Goal: Transaction & Acquisition: Obtain resource

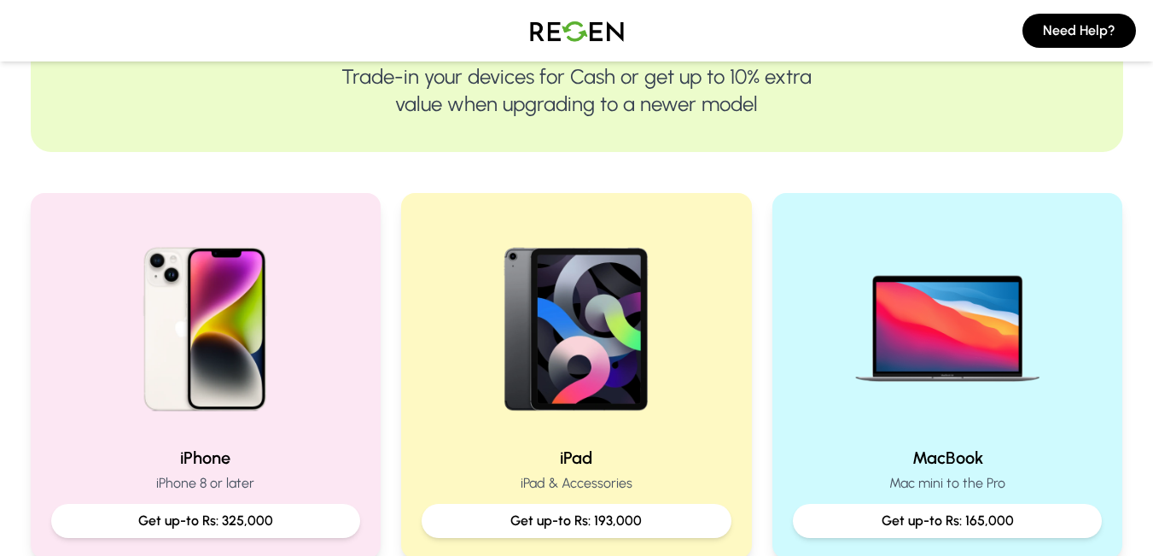
scroll to position [235, 0]
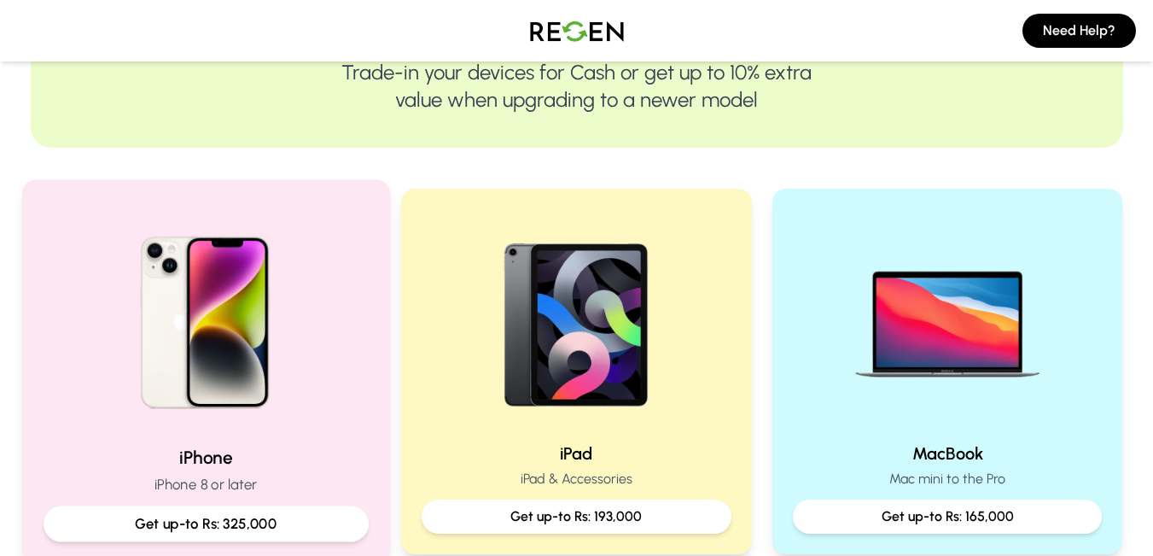
click at [222, 359] on img at bounding box center [205, 316] width 230 height 230
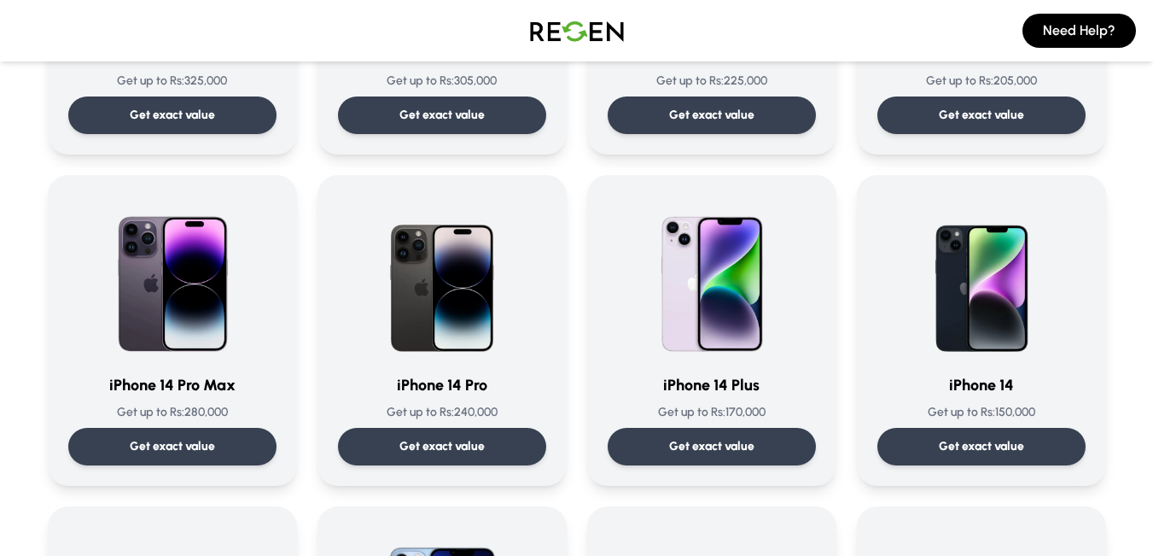
scroll to position [362, 0]
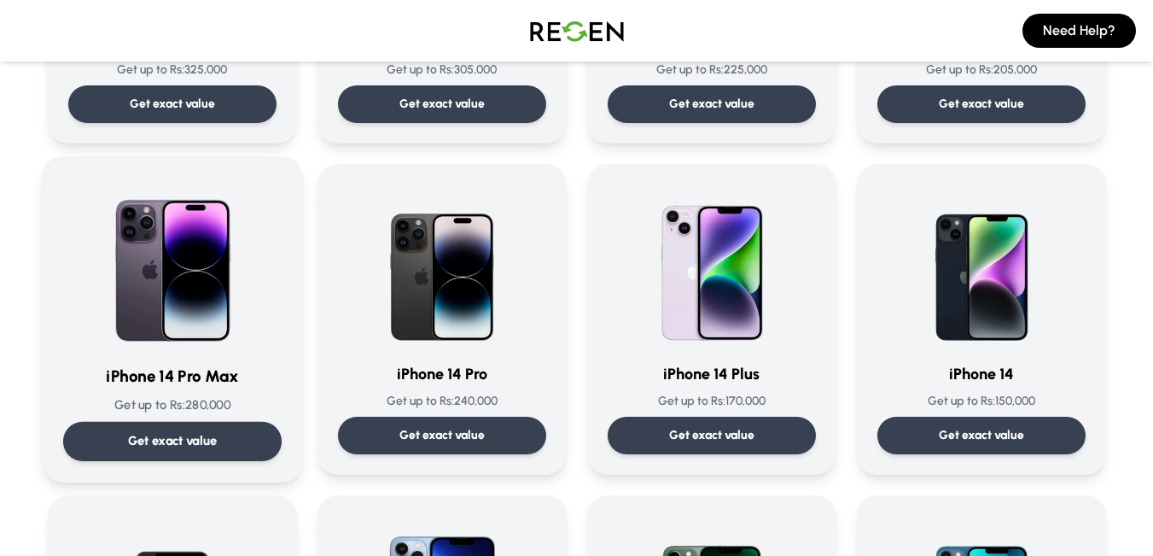
click at [169, 434] on p "Get exact value" at bounding box center [172, 441] width 90 height 18
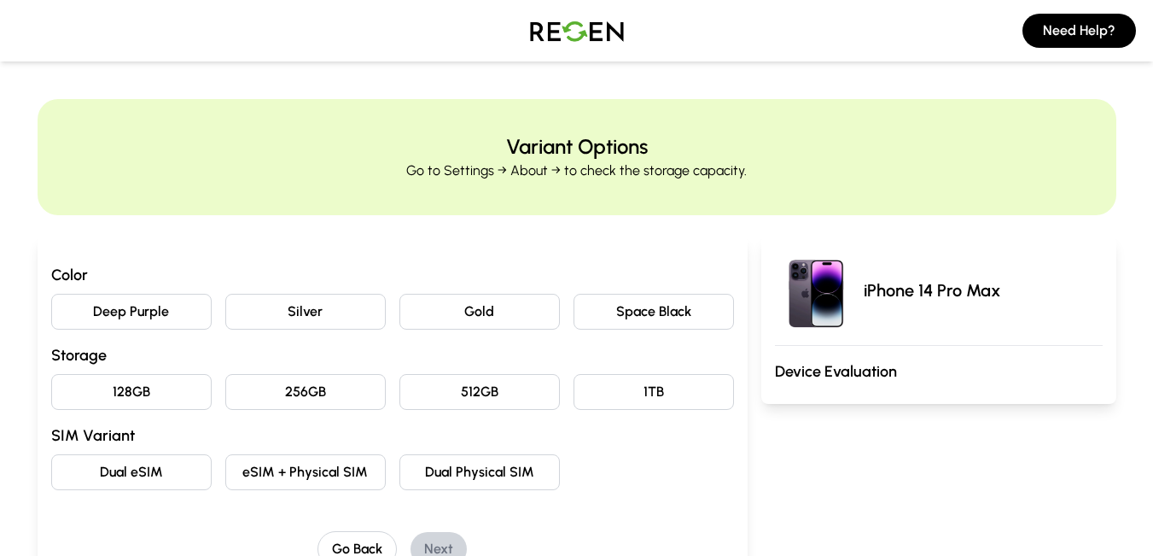
click at [508, 311] on button "Gold" at bounding box center [479, 312] width 160 height 36
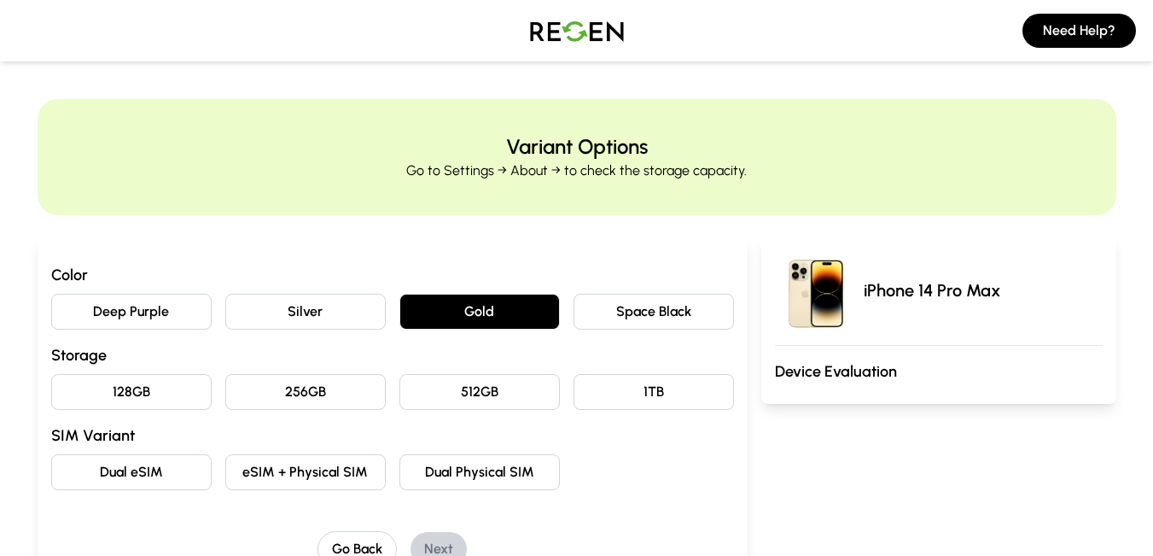
click at [478, 422] on div "Color Deep Purple Silver Gold Space Black Storage 128GB 256GB 512GB 1TB SIM Var…" at bounding box center [392, 376] width 683 height 227
click at [484, 399] on button "512GB" at bounding box center [479, 392] width 160 height 36
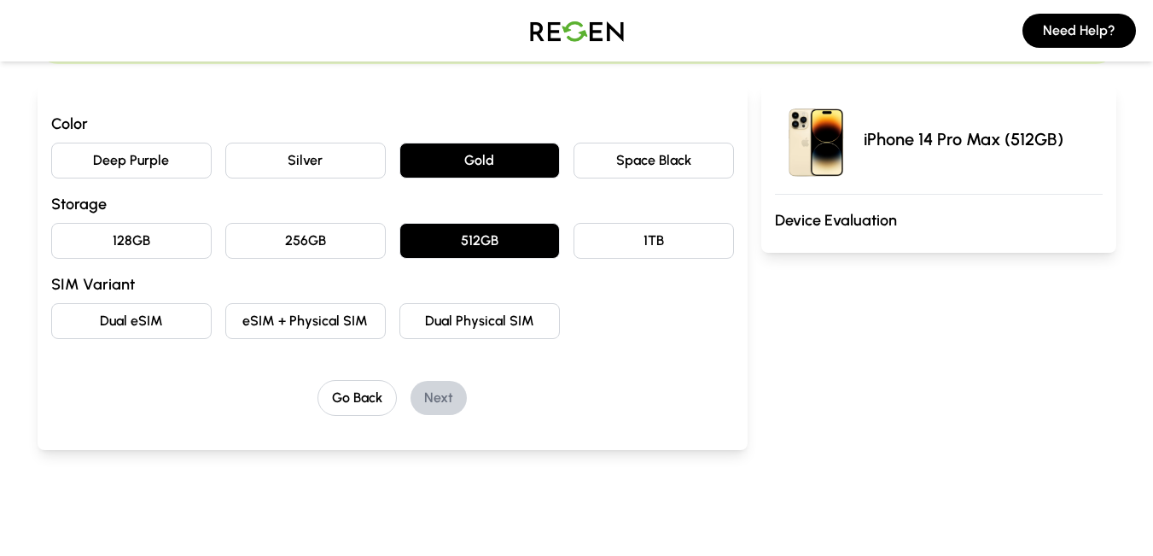
scroll to position [154, 0]
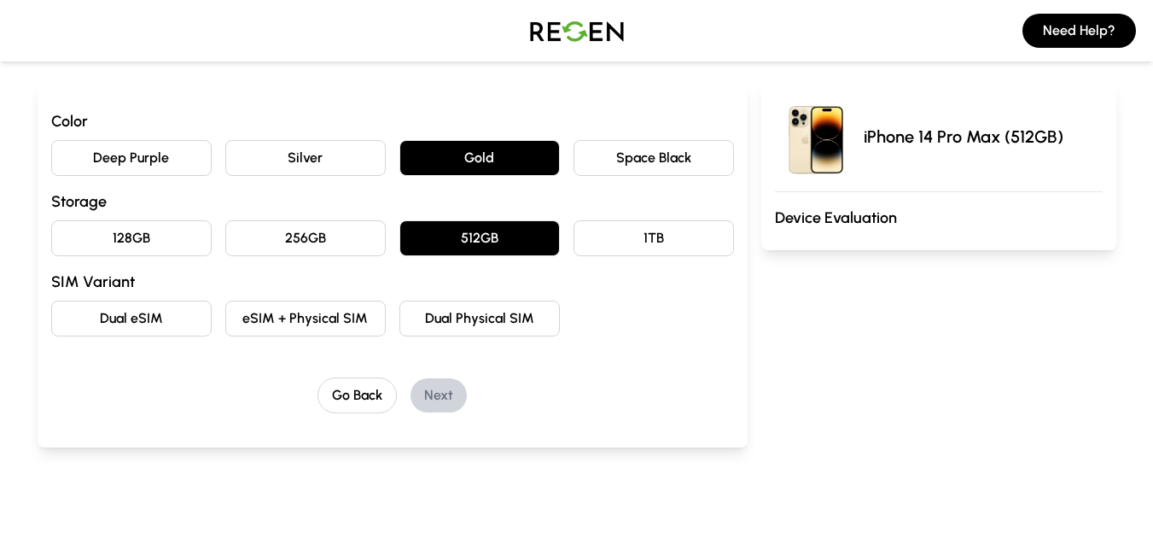
click at [483, 308] on button "Dual Physical SIM" at bounding box center [479, 318] width 160 height 36
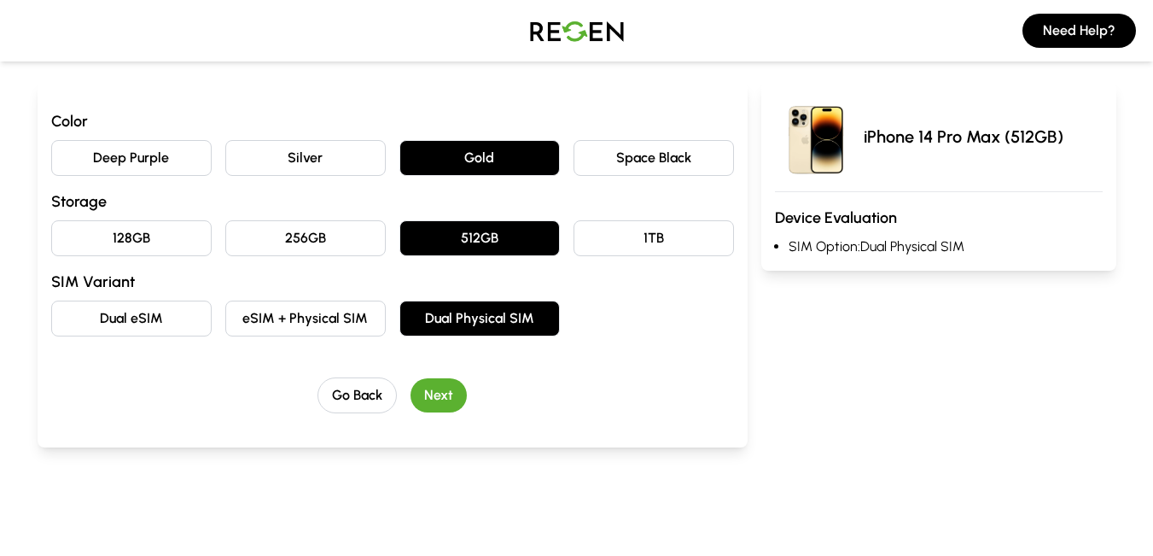
click at [438, 394] on button "Next" at bounding box center [439, 395] width 56 height 34
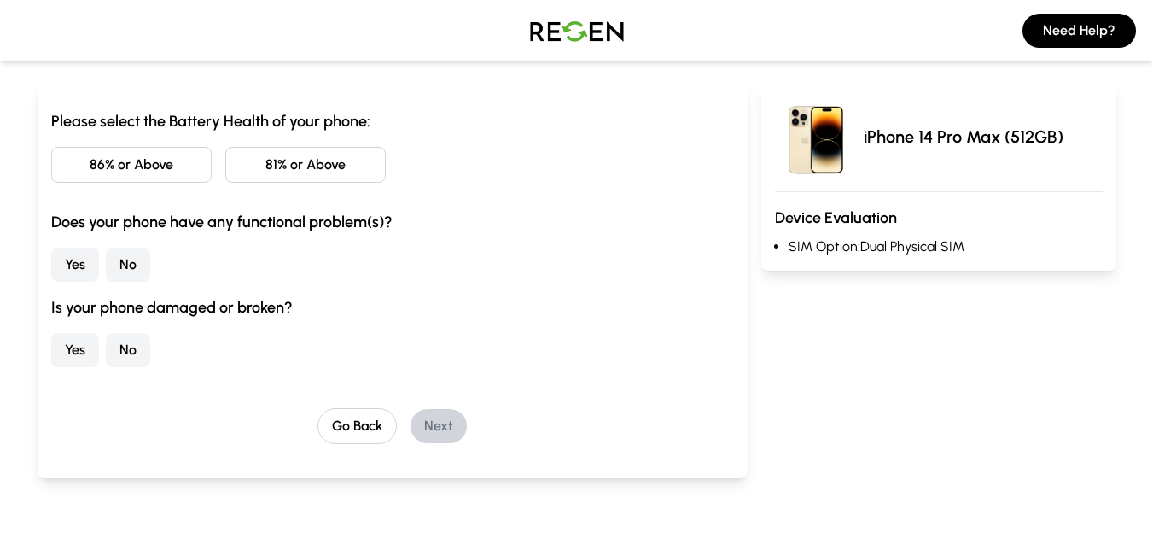
click at [167, 170] on button "86% or Above" at bounding box center [131, 165] width 160 height 36
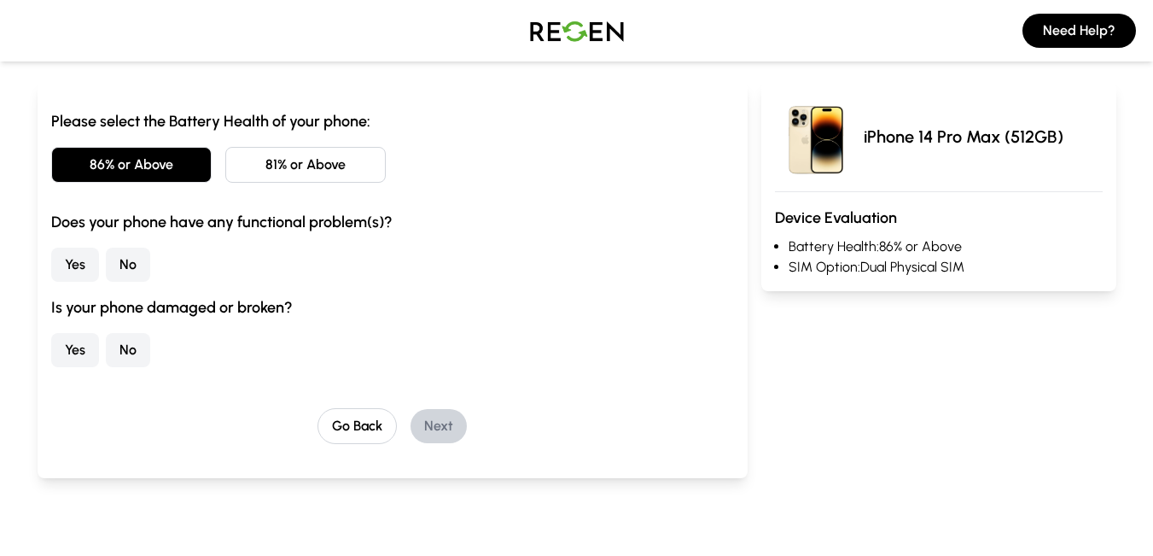
click at [130, 270] on button "No" at bounding box center [128, 265] width 44 height 34
click at [133, 348] on button "No" at bounding box center [128, 350] width 44 height 34
click at [449, 422] on button "Next" at bounding box center [439, 426] width 56 height 34
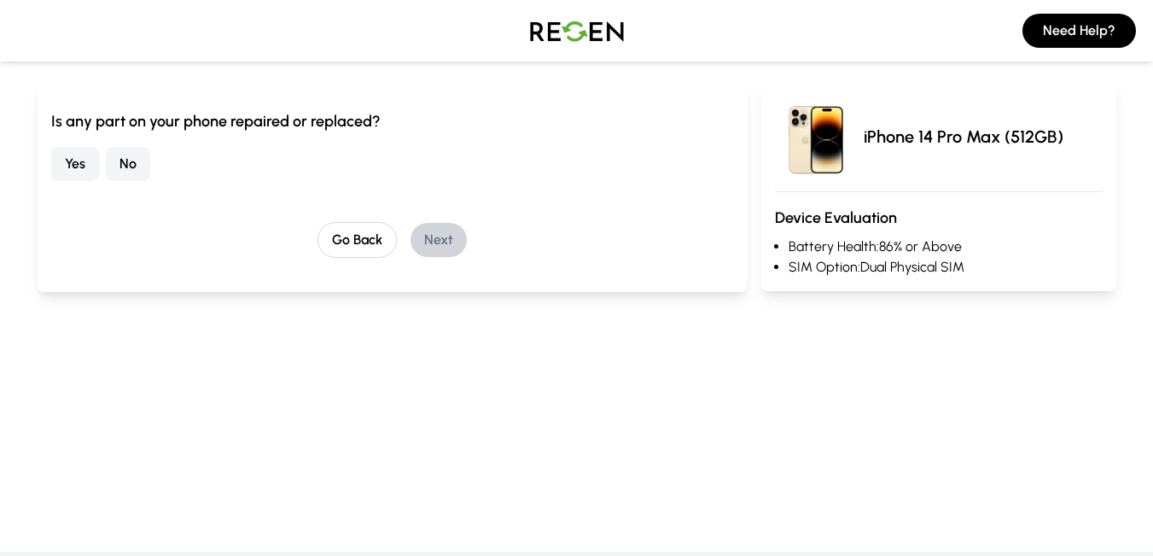
click at [120, 157] on button "No" at bounding box center [128, 164] width 44 height 34
click at [443, 237] on button "Next" at bounding box center [439, 240] width 56 height 34
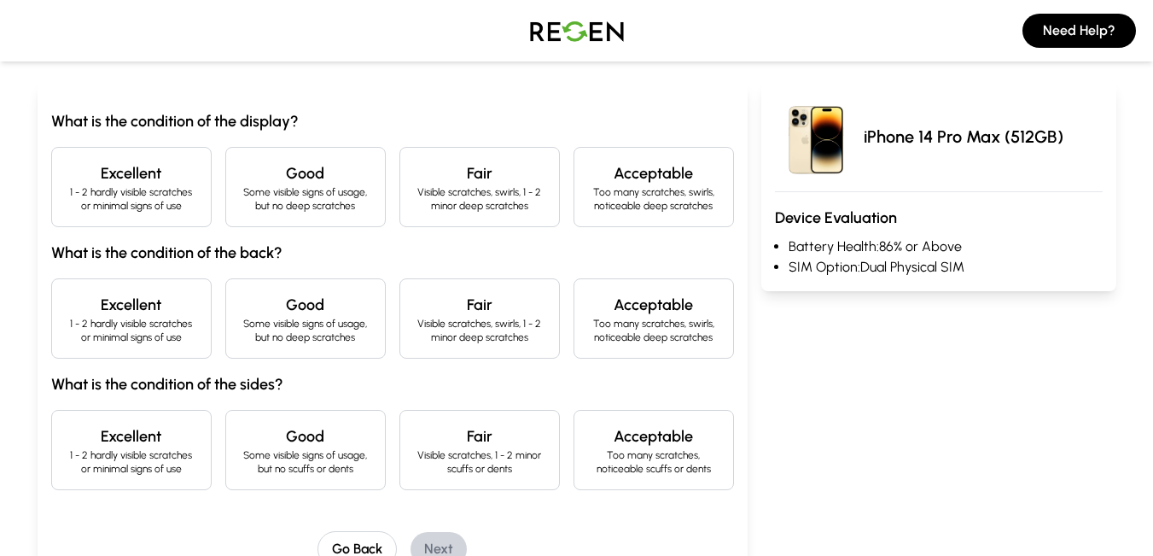
click at [112, 199] on p "1 - 2 hardly visible scratches or minimal signs of use" at bounding box center [131, 198] width 131 height 27
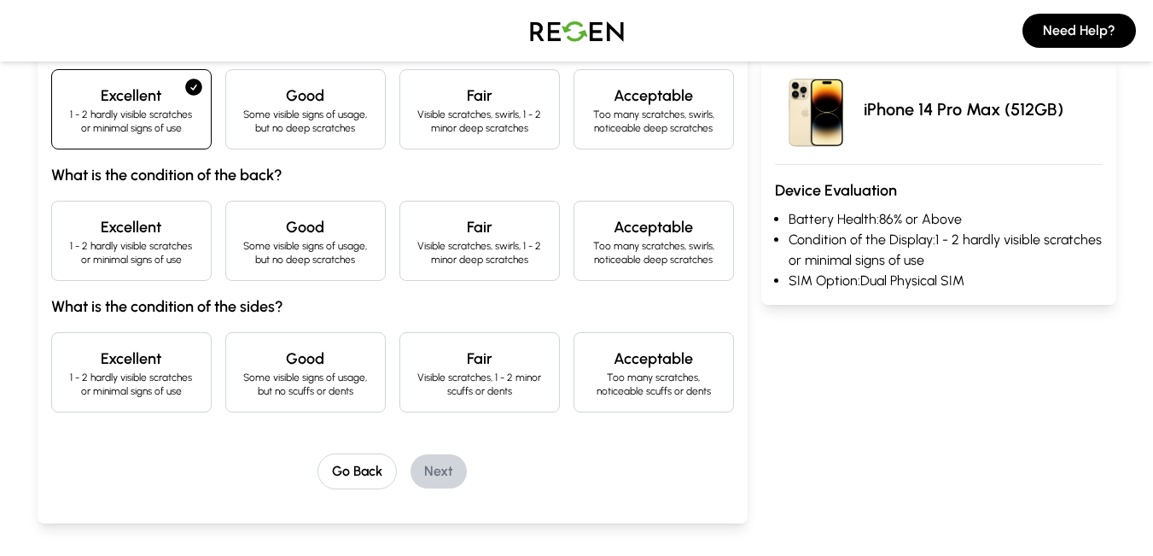
scroll to position [259, 0]
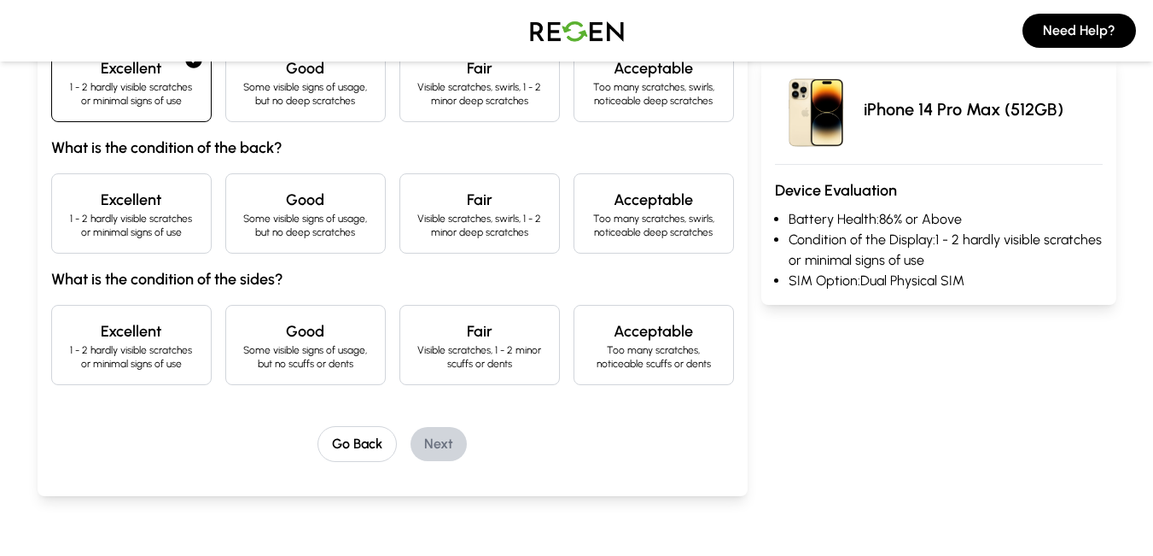
click at [133, 211] on h4 "Excellent" at bounding box center [131, 200] width 131 height 24
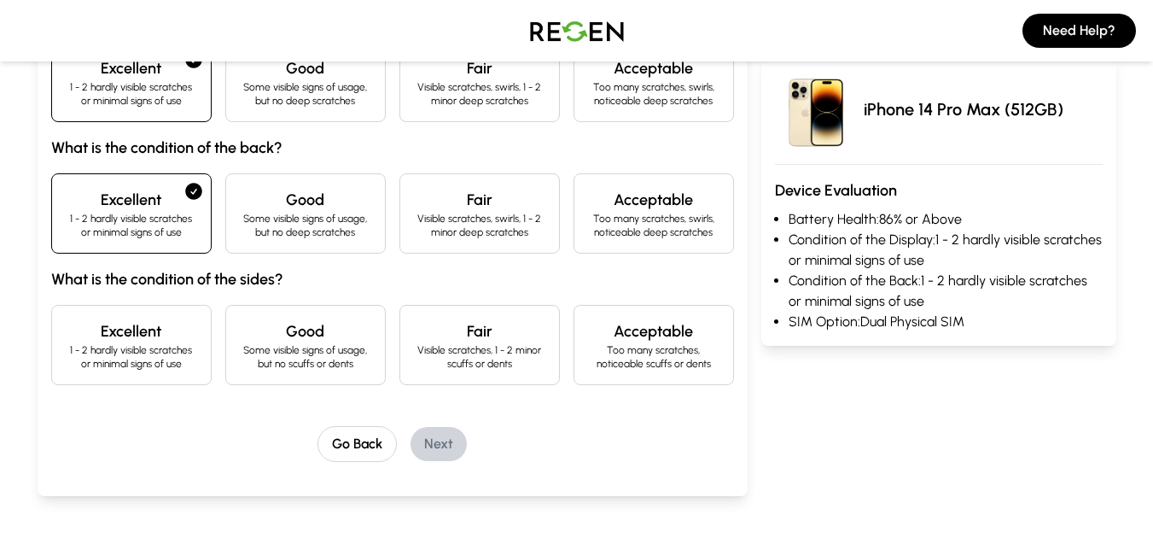
click at [175, 340] on h4 "Excellent" at bounding box center [131, 331] width 131 height 24
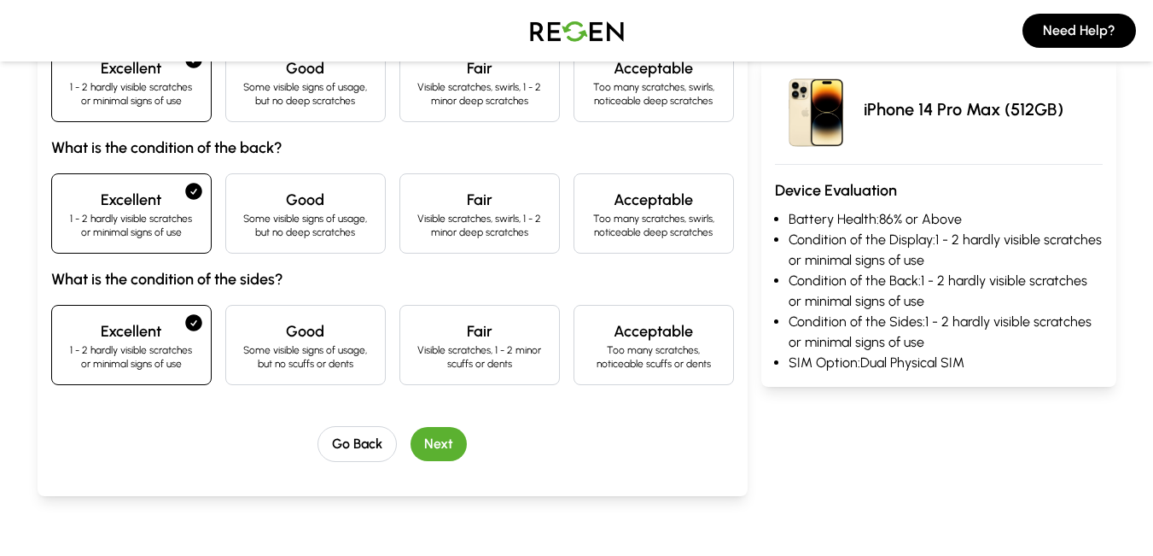
click at [439, 440] on button "Next" at bounding box center [439, 444] width 56 height 34
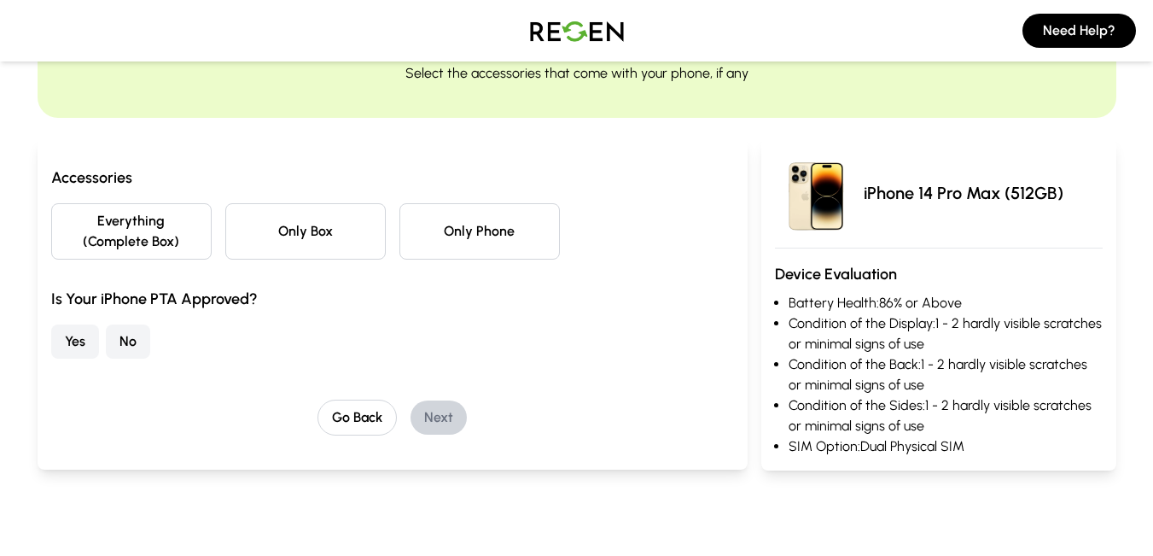
scroll to position [91, 0]
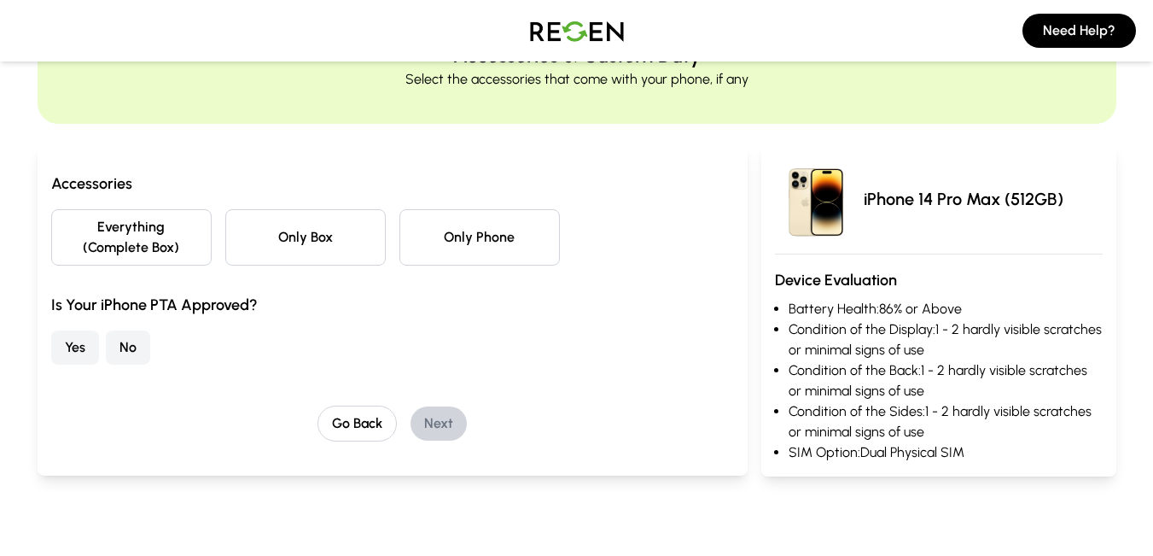
click at [122, 223] on button "Everything (Complete Box)" at bounding box center [131, 237] width 160 height 56
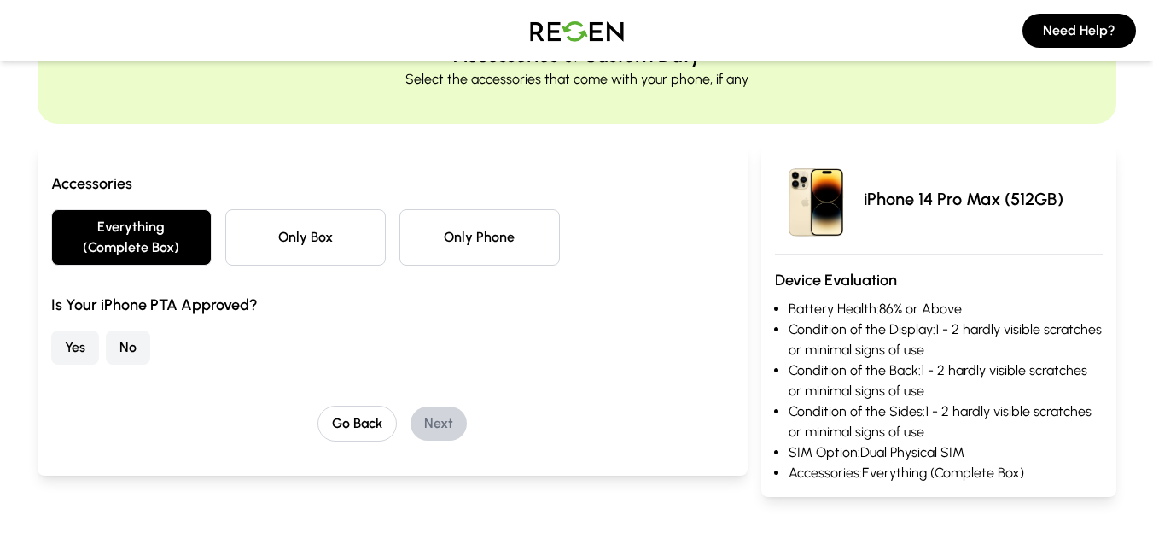
click at [79, 352] on button "Yes" at bounding box center [75, 347] width 48 height 34
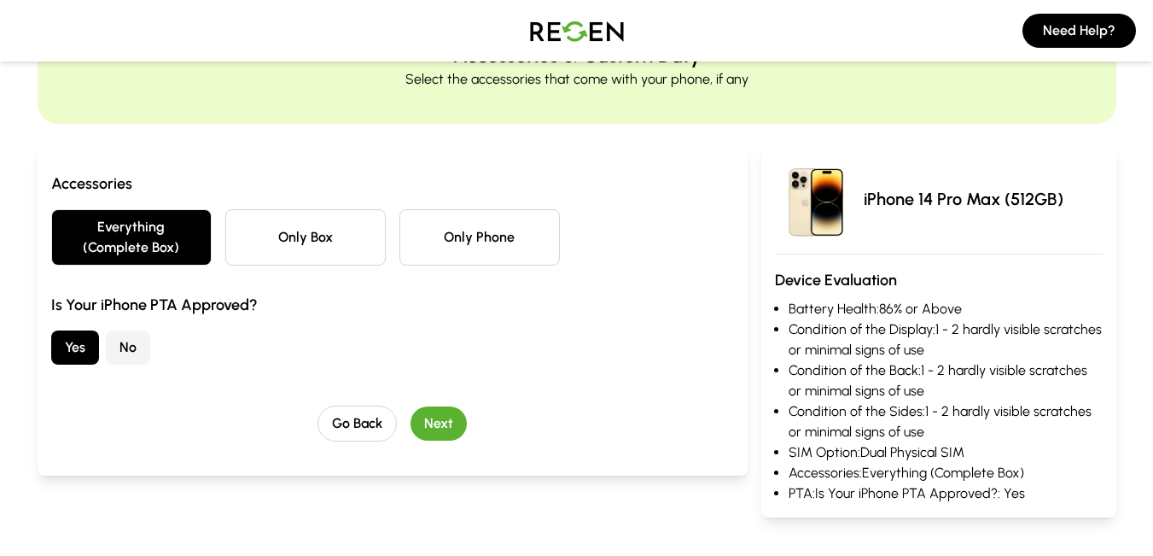
click at [451, 433] on button "Next" at bounding box center [439, 423] width 56 height 34
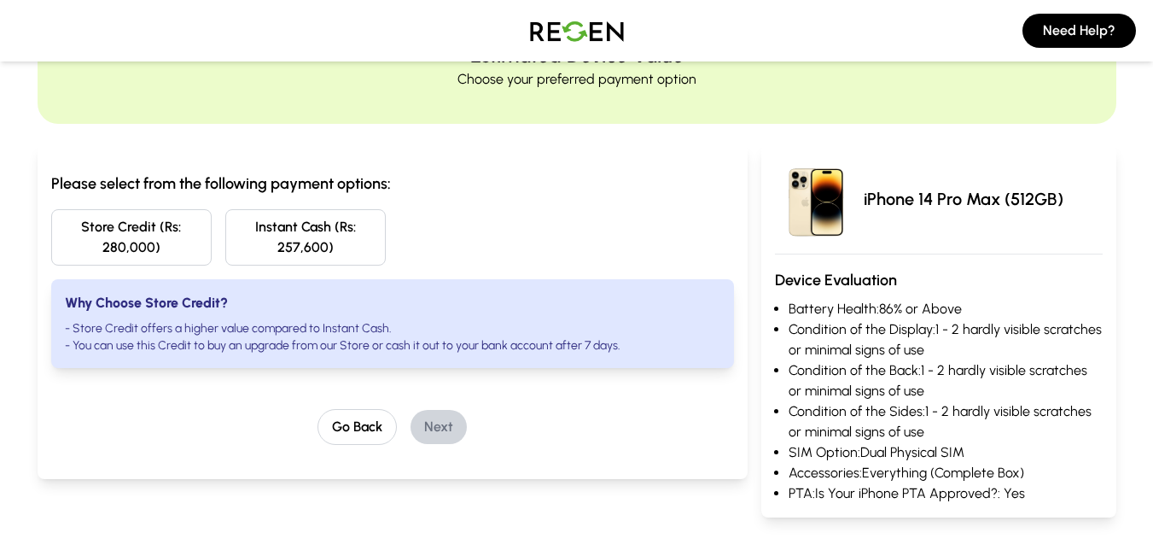
click at [181, 222] on button "Store Credit (Rs: 280,000)" at bounding box center [131, 237] width 160 height 56
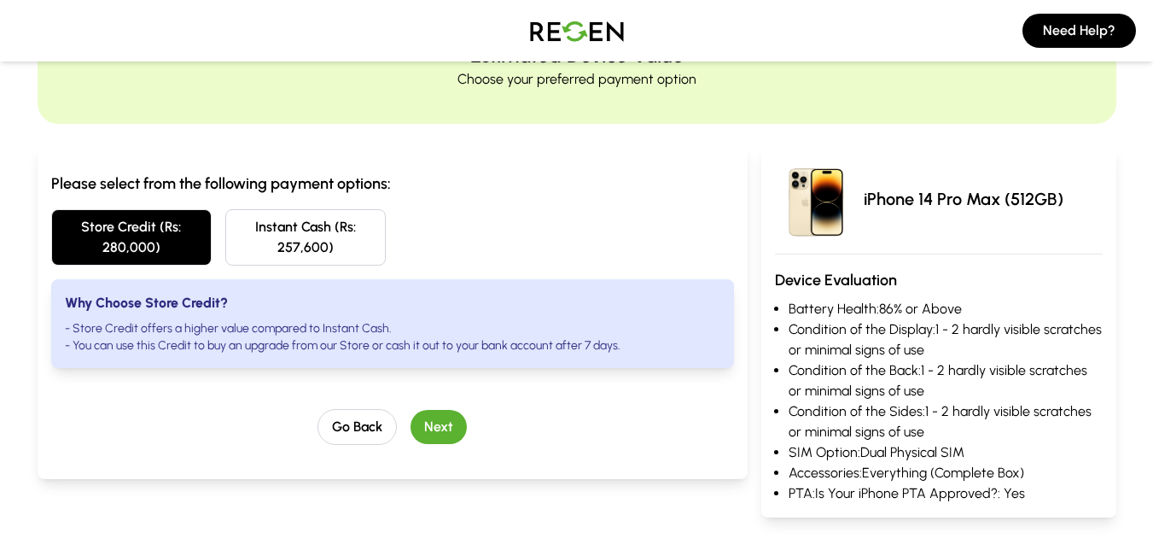
click at [434, 428] on button "Next" at bounding box center [439, 427] width 56 height 34
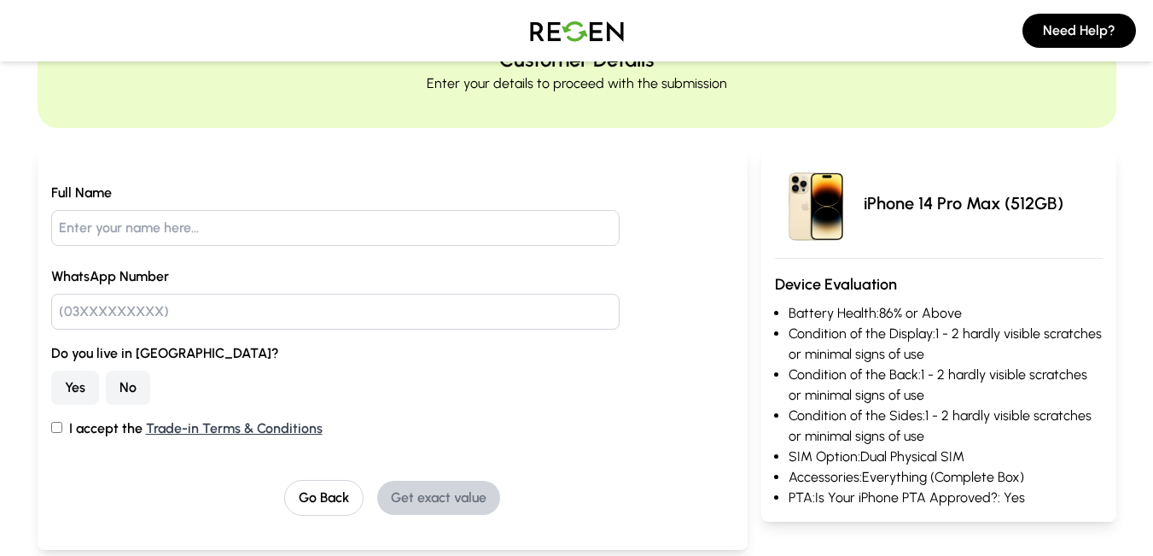
scroll to position [0, 0]
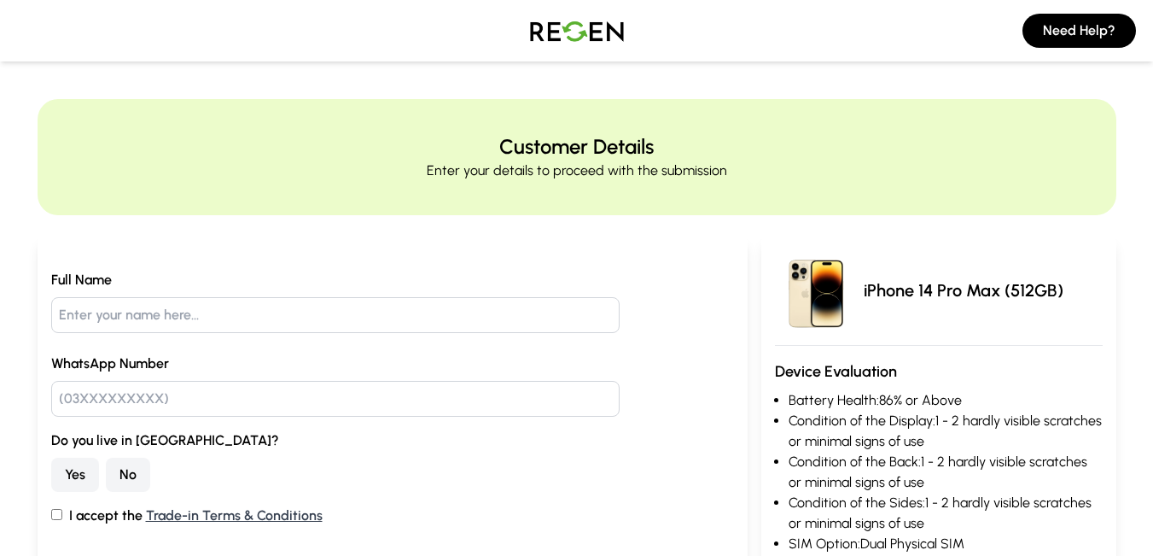
click at [551, 39] on img at bounding box center [576, 31] width 119 height 48
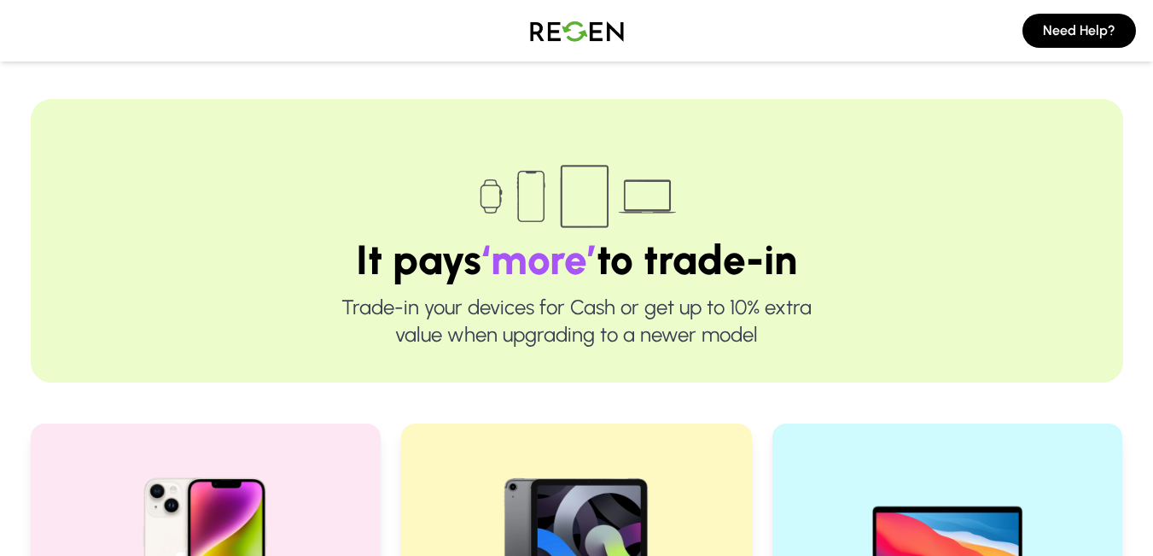
click at [574, 37] on img at bounding box center [576, 31] width 119 height 48
click at [574, 33] on img at bounding box center [576, 31] width 119 height 48
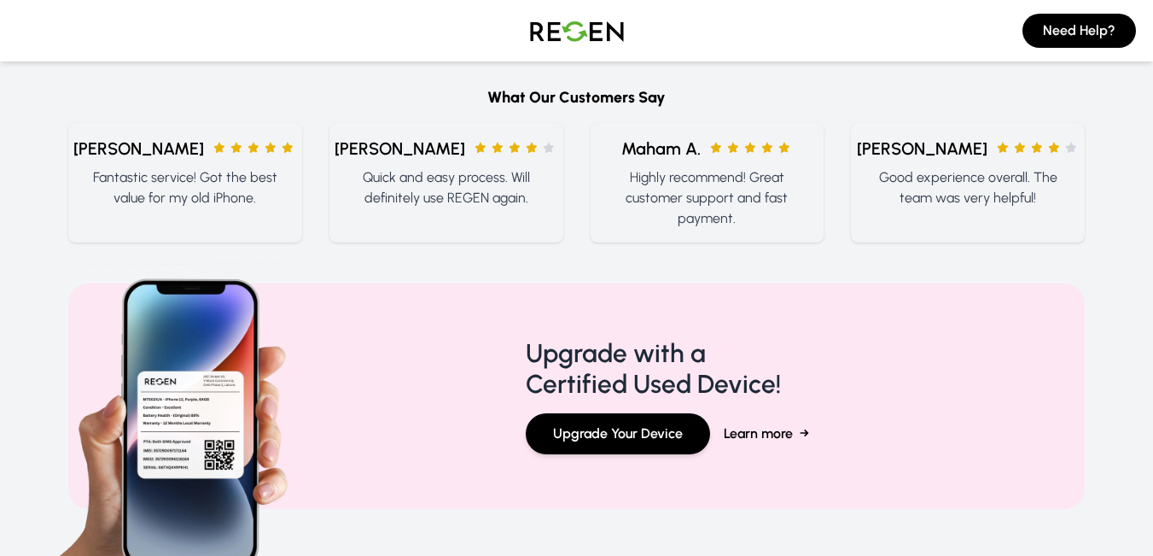
scroll to position [2222, 0]
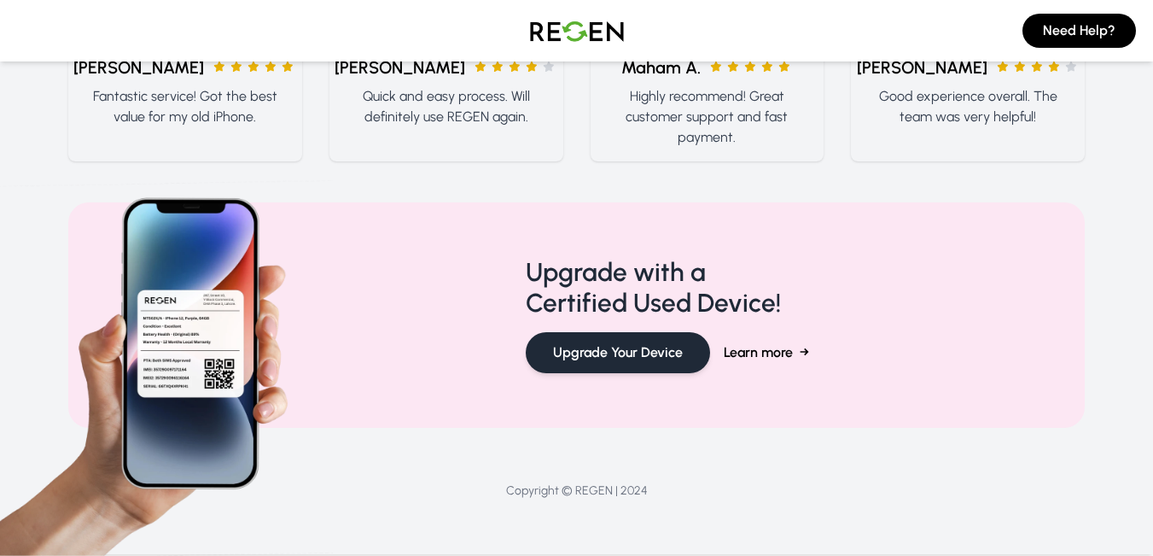
click at [632, 347] on button "Upgrade Your Device" at bounding box center [618, 352] width 184 height 41
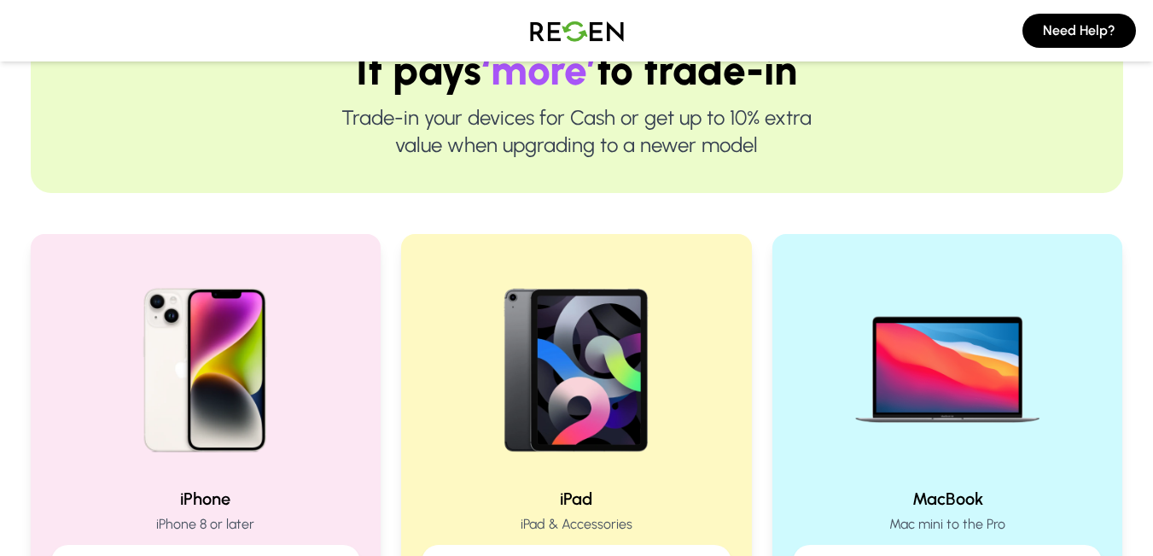
scroll to position [0, 0]
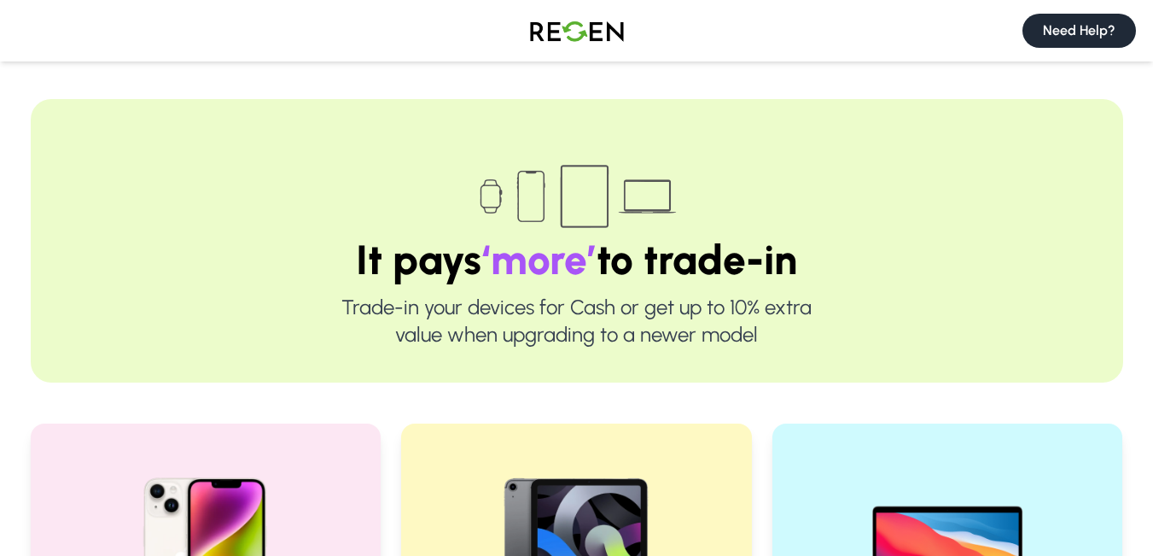
click at [1064, 22] on button "Need Help?" at bounding box center [1080, 31] width 114 height 34
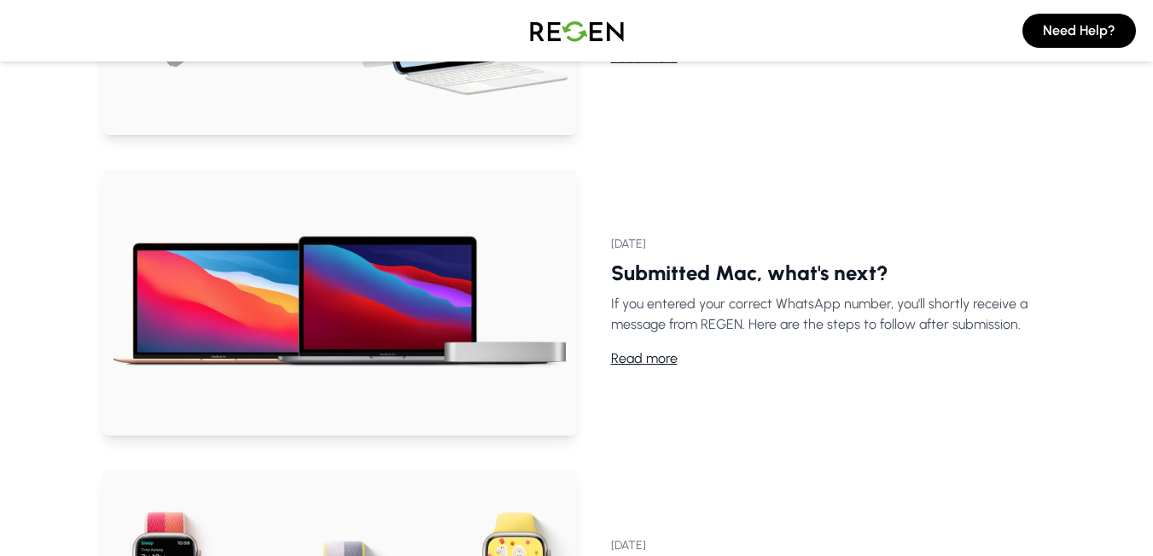
scroll to position [1832, 0]
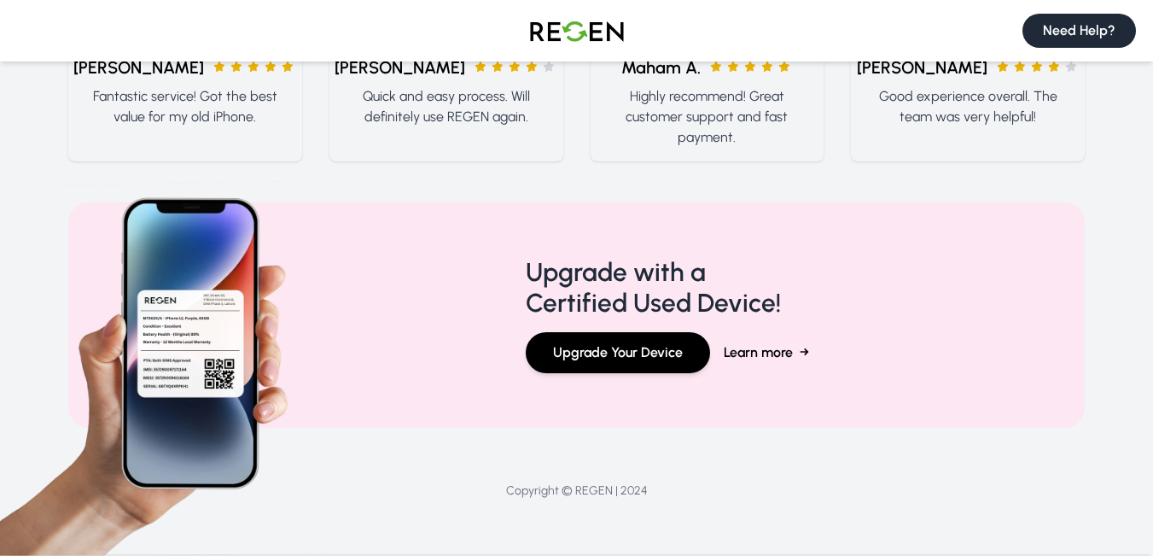
click at [1109, 15] on button "Need Help?" at bounding box center [1080, 31] width 114 height 34
click at [1074, 31] on button "Need Help?" at bounding box center [1080, 31] width 114 height 34
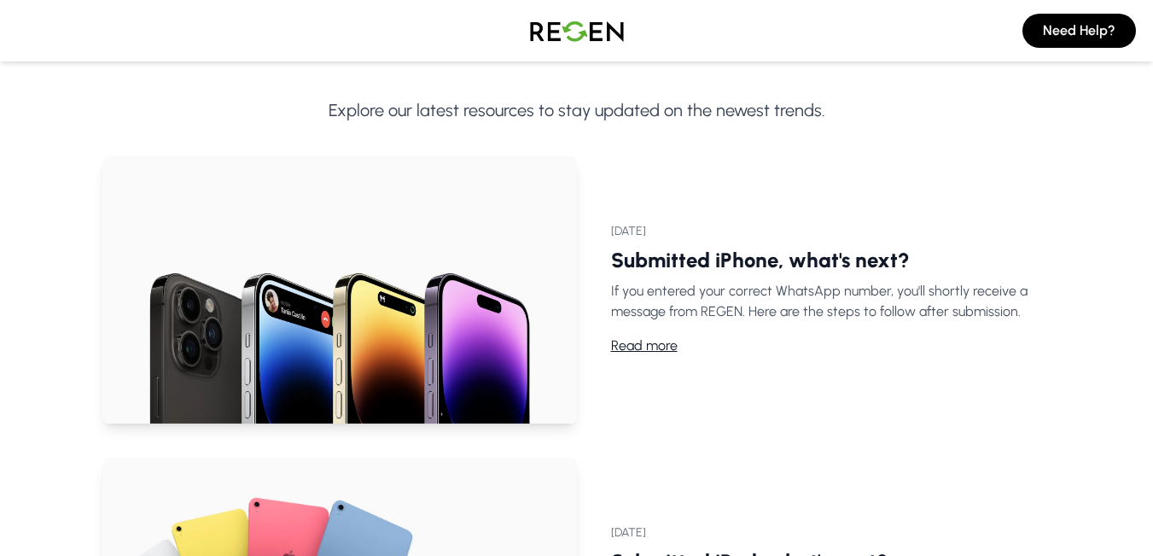
scroll to position [0, 0]
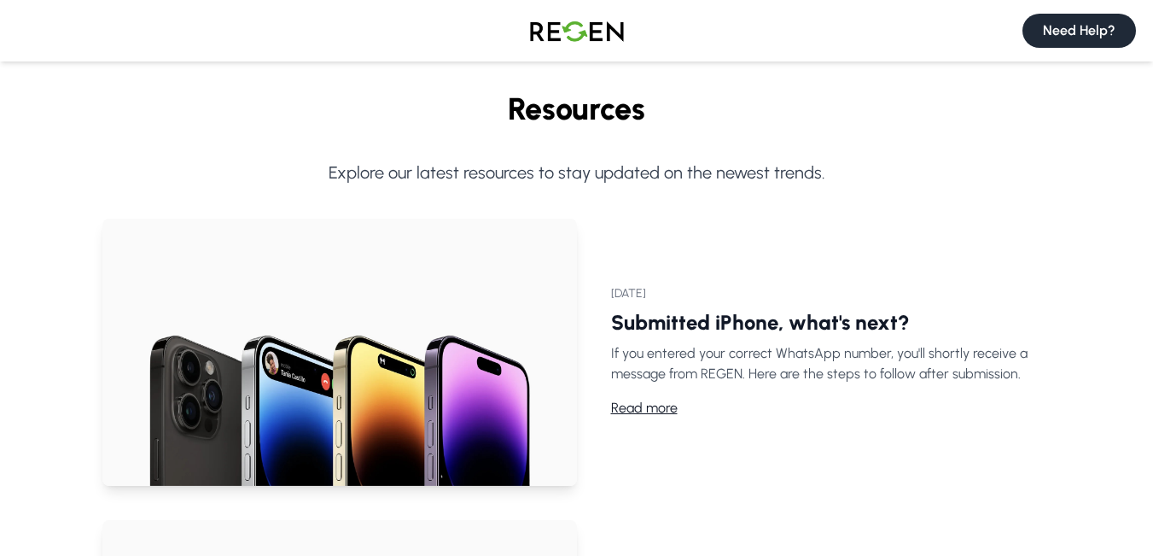
click at [1070, 21] on button "Need Help?" at bounding box center [1080, 31] width 114 height 34
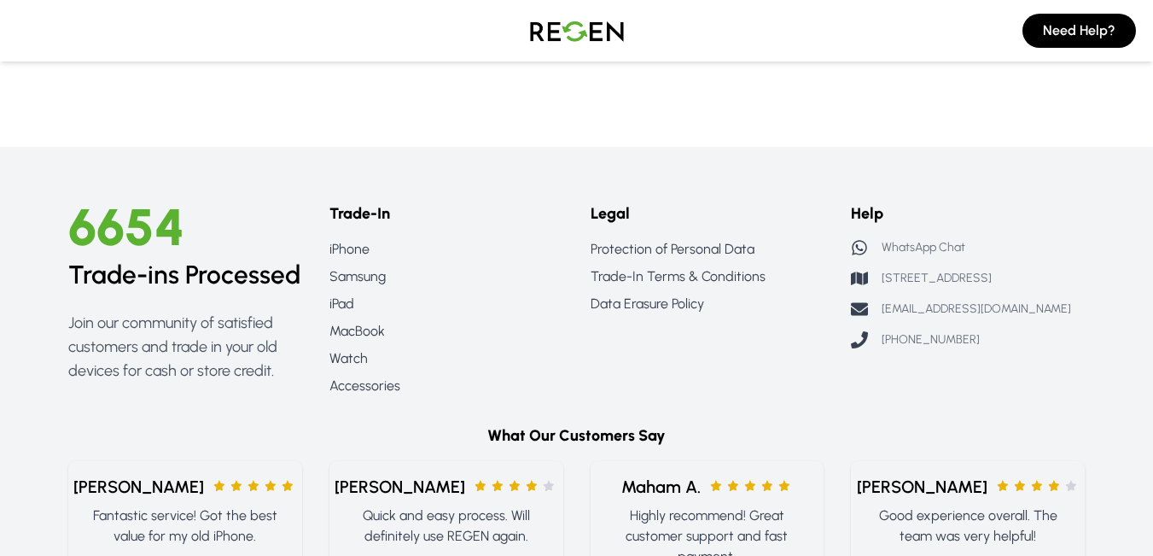
scroll to position [1393, 0]
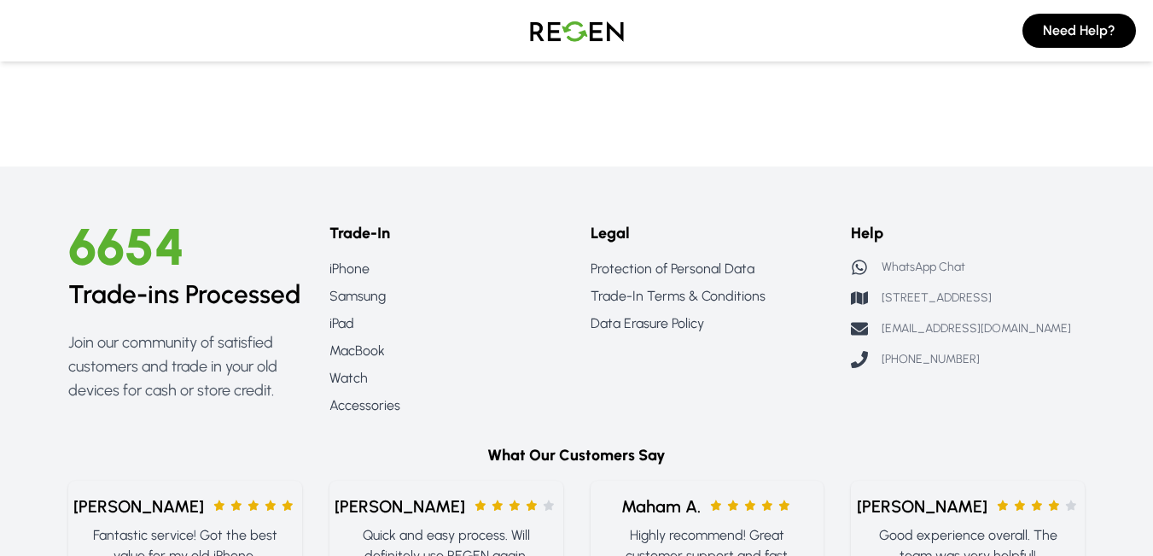
click at [914, 266] on p "WhatsApp Chat" at bounding box center [924, 267] width 84 height 17
